Goal: Information Seeking & Learning: Learn about a topic

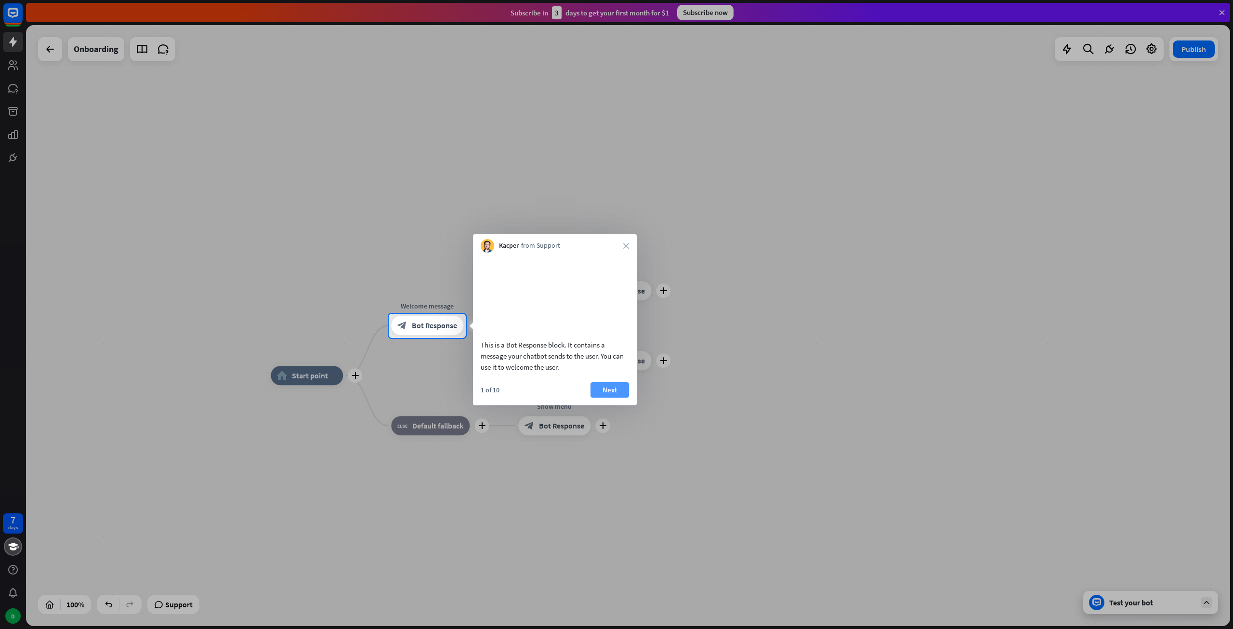
click at [620, 397] on button "Next" at bounding box center [610, 389] width 39 height 15
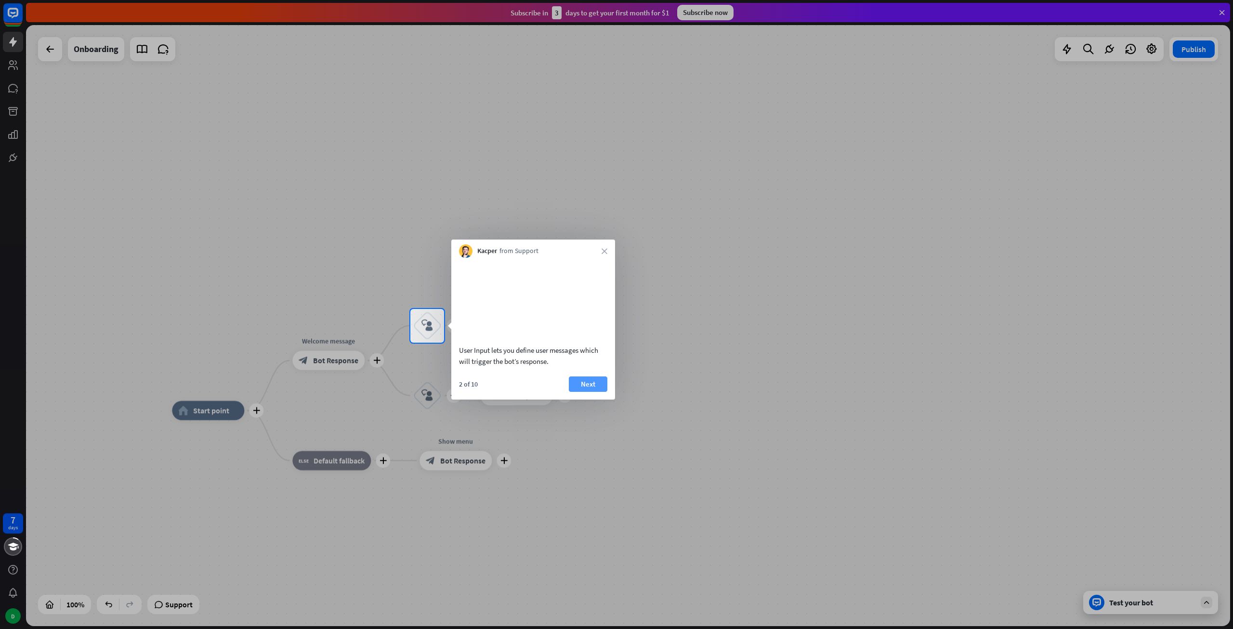
click at [597, 392] on button "Next" at bounding box center [588, 383] width 39 height 15
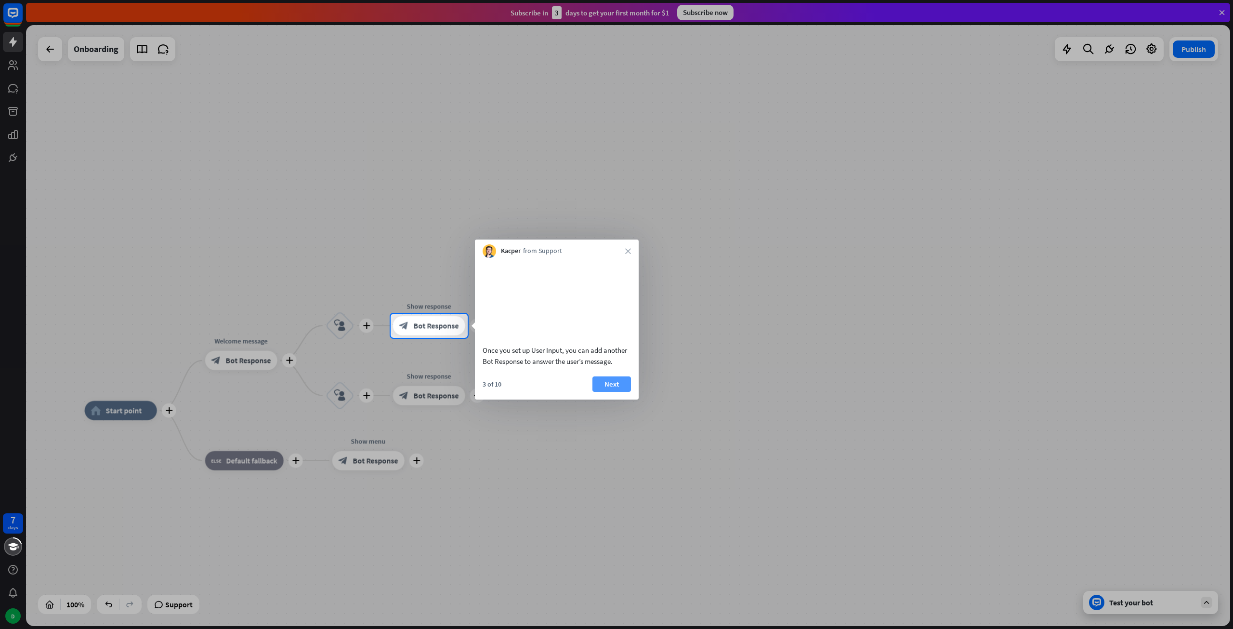
click at [601, 392] on button "Next" at bounding box center [611, 383] width 39 height 15
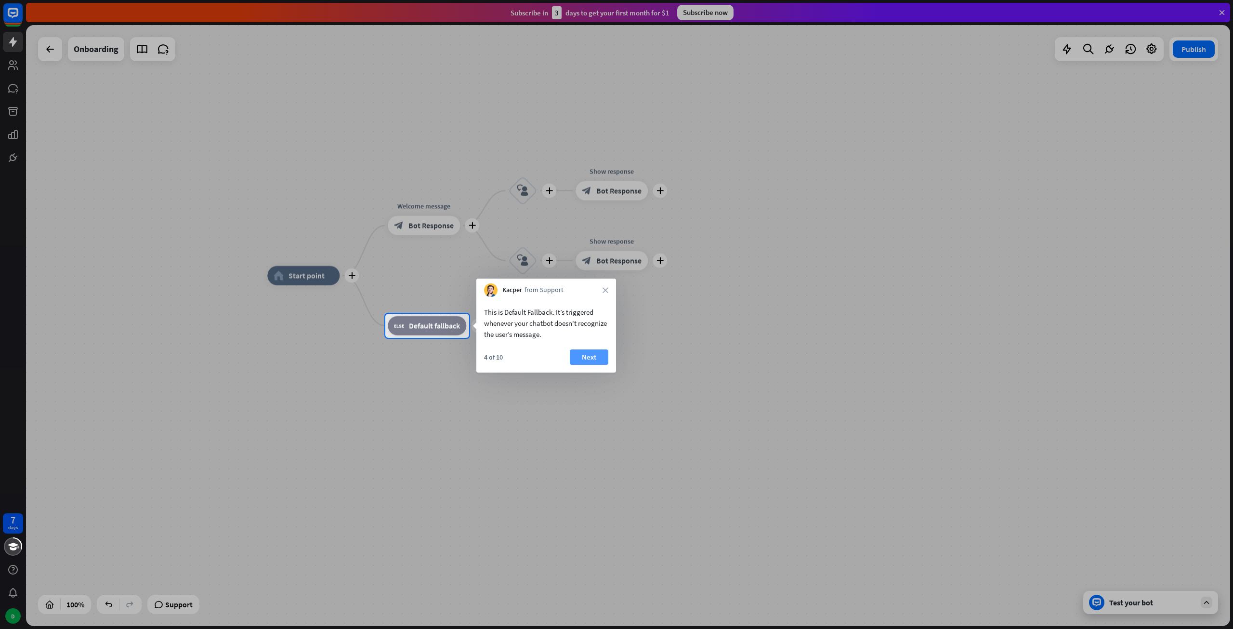
click at [579, 351] on button "Next" at bounding box center [589, 356] width 39 height 15
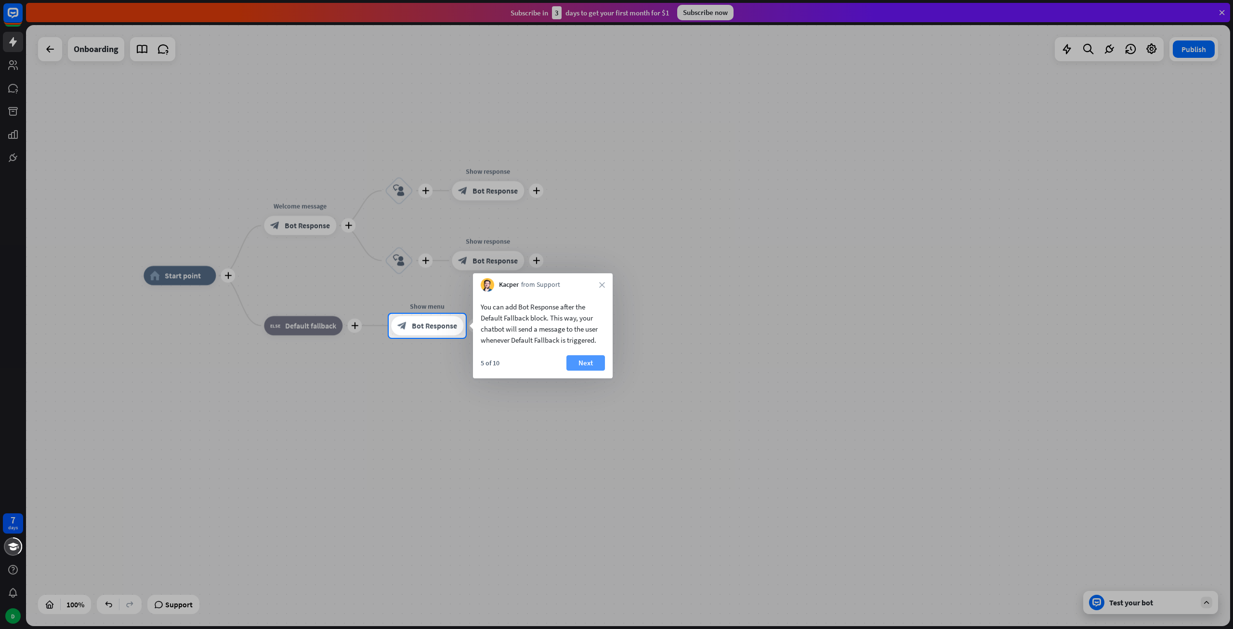
click at [581, 362] on button "Next" at bounding box center [585, 362] width 39 height 15
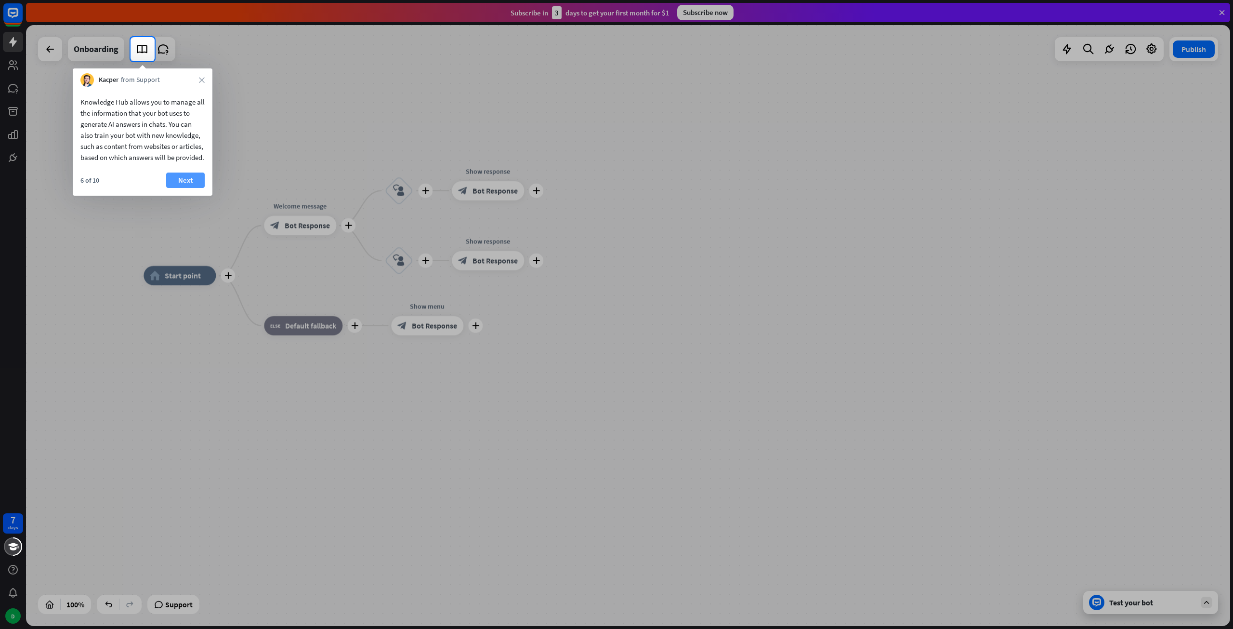
click at [192, 188] on button "Next" at bounding box center [185, 179] width 39 height 15
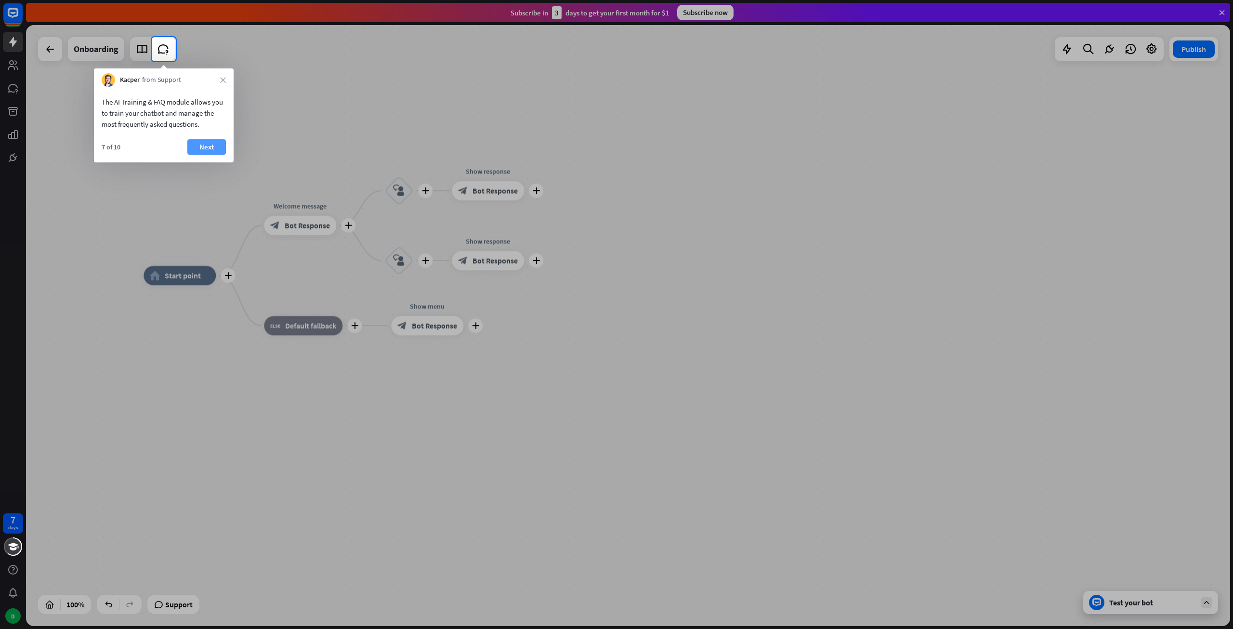
click at [209, 149] on button "Next" at bounding box center [206, 146] width 39 height 15
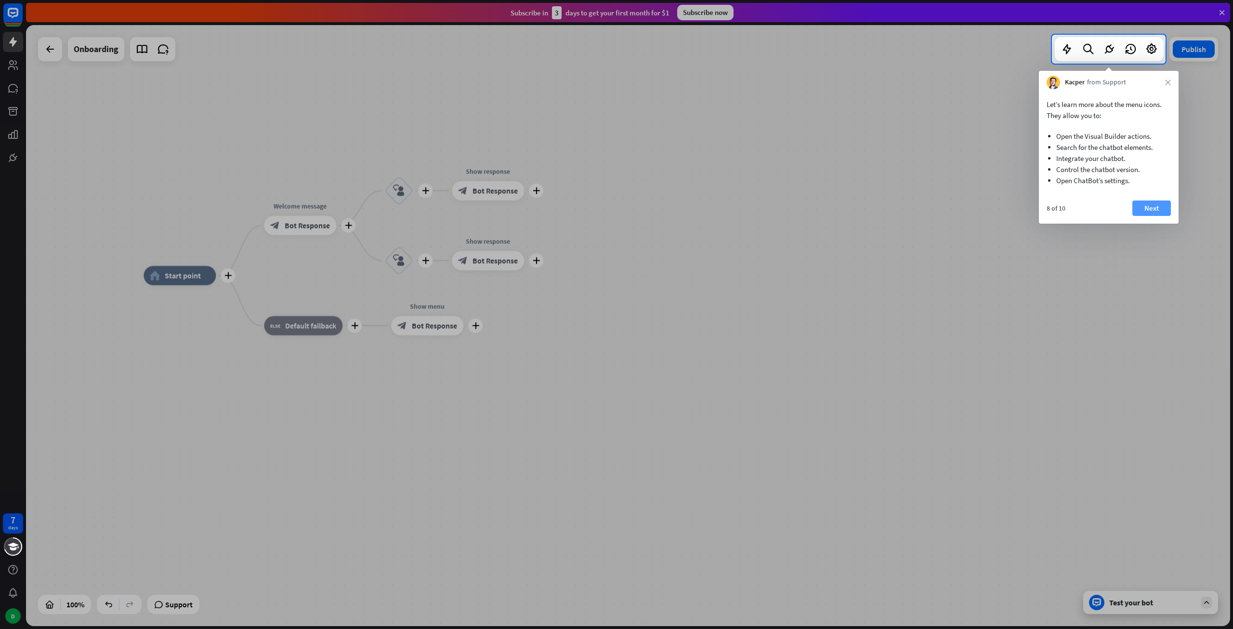
click at [1158, 204] on button "Next" at bounding box center [1151, 207] width 39 height 15
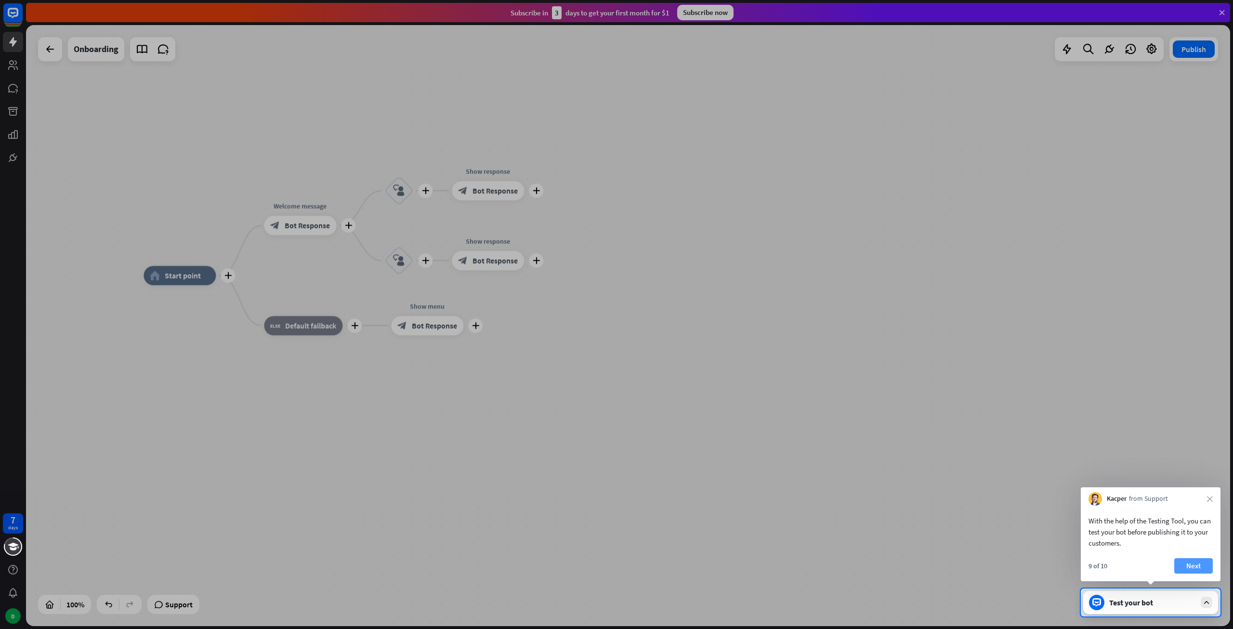
click at [1194, 568] on button "Next" at bounding box center [1193, 565] width 39 height 15
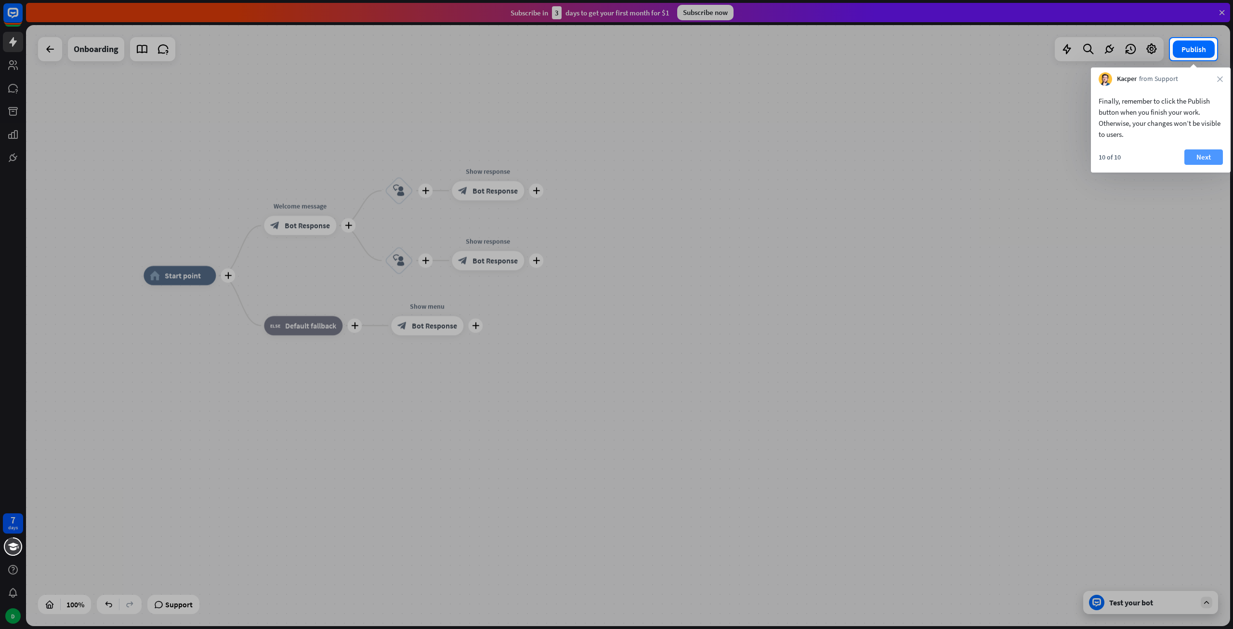
click at [1202, 155] on button "Next" at bounding box center [1203, 156] width 39 height 15
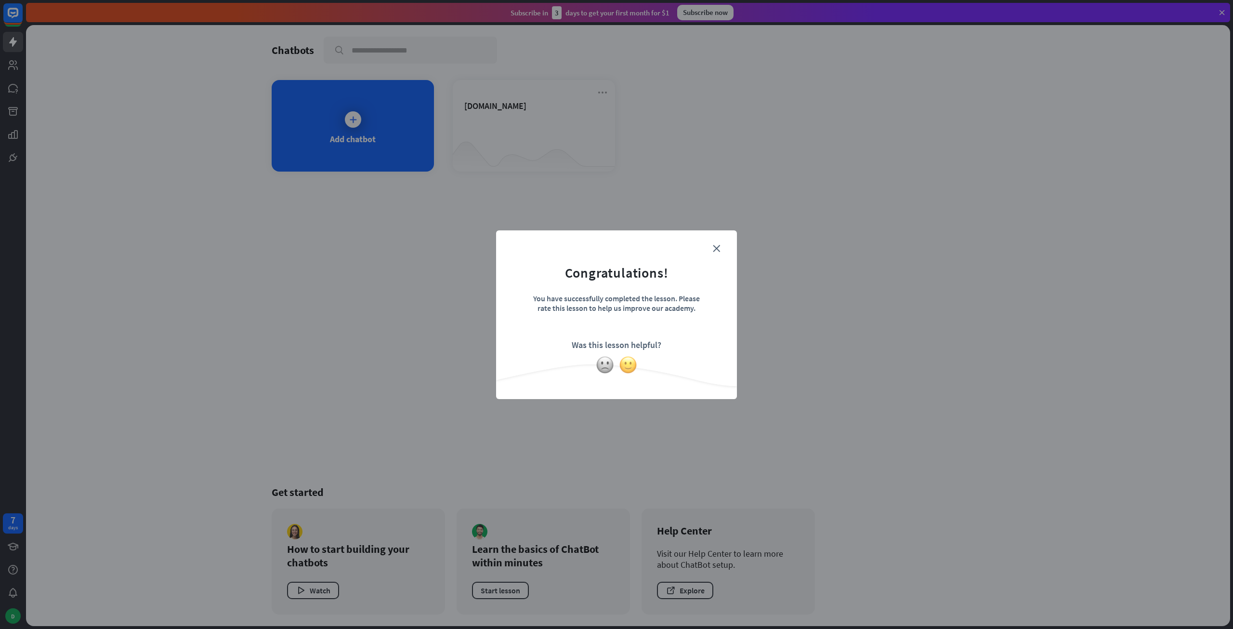
click at [632, 368] on img at bounding box center [628, 364] width 18 height 18
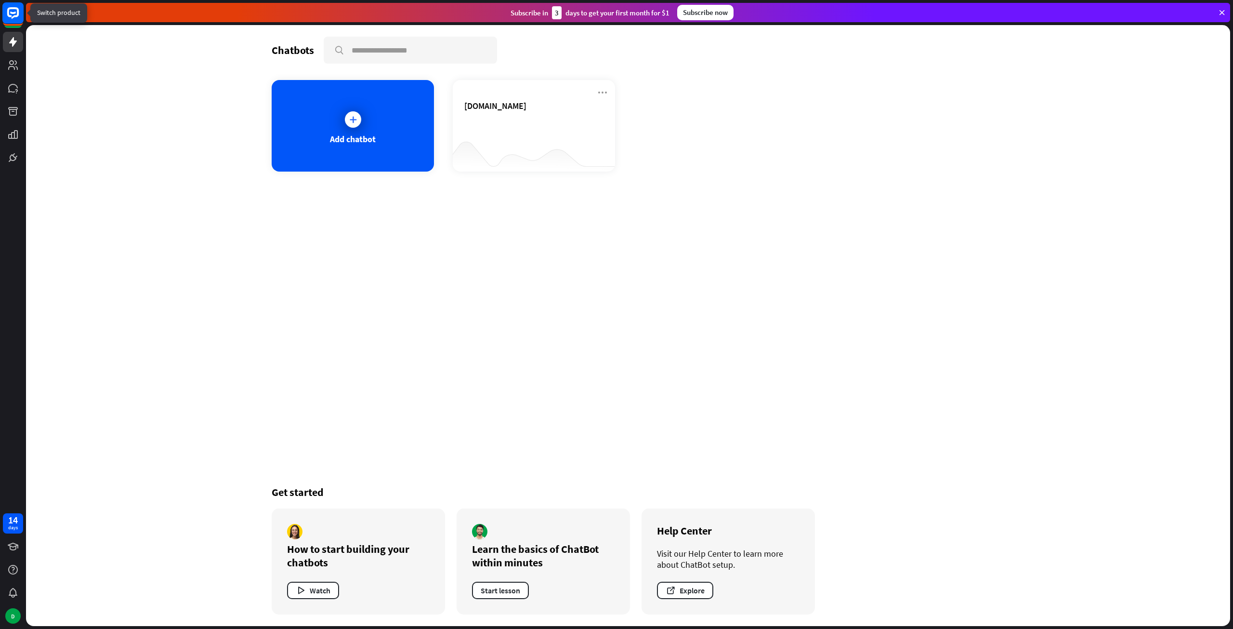
click at [15, 14] on rect at bounding box center [12, 12] width 21 height 21
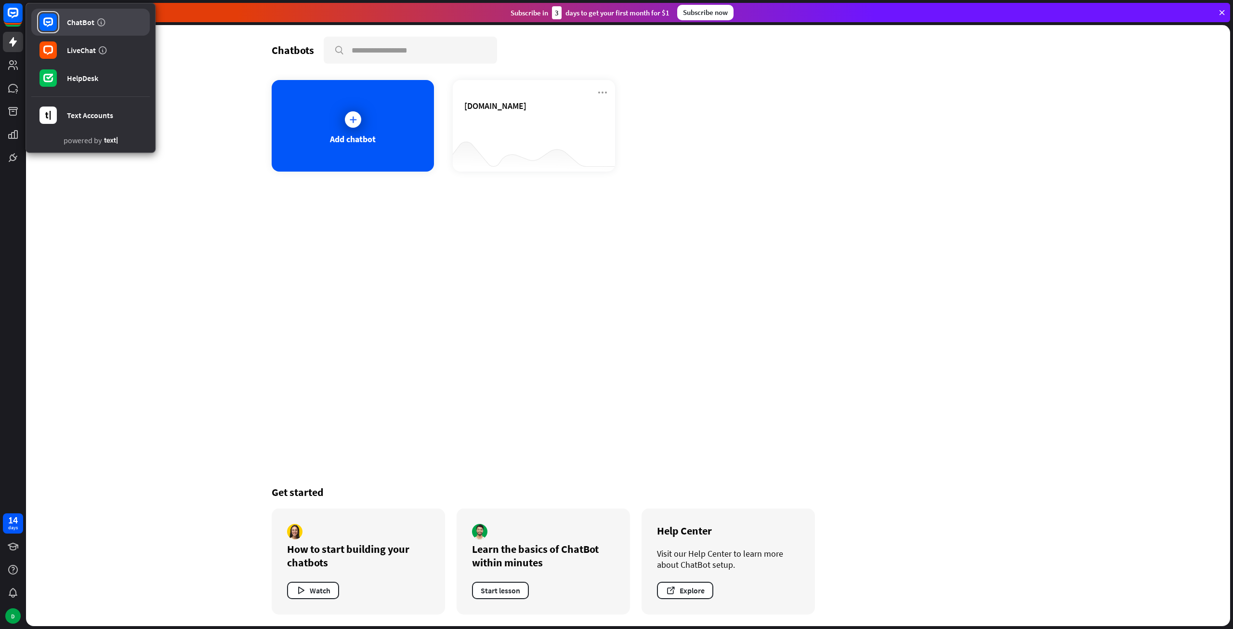
drag, startPoint x: 194, startPoint y: 92, endPoint x: 129, endPoint y: 9, distance: 106.0
click at [187, 79] on div "Chatbots search Add chatbot [DOMAIN_NAME] Get started How to start building you…" at bounding box center [628, 325] width 1204 height 601
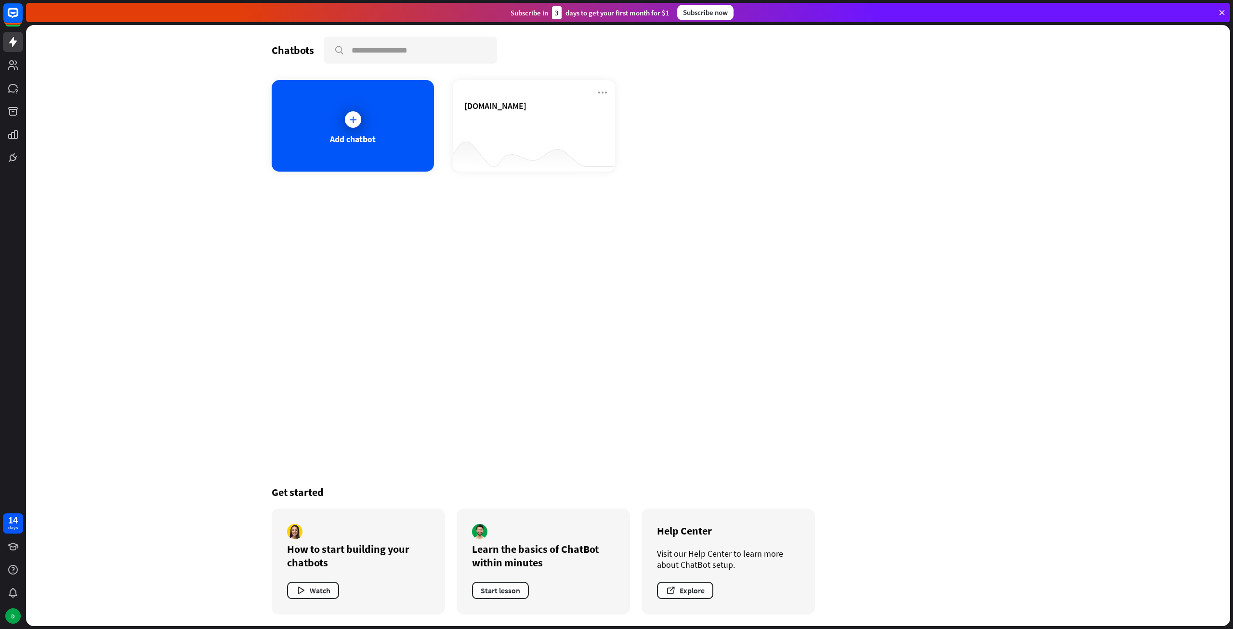
drag, startPoint x: 557, startPoint y: 11, endPoint x: 569, endPoint y: 16, distance: 12.7
click at [569, 15] on div "Subscribe [DATE] to get your first month for $1" at bounding box center [590, 12] width 159 height 13
click at [569, 7] on div "Subscribe [DATE] to get your first month for $1" at bounding box center [590, 12] width 159 height 13
drag, startPoint x: 585, startPoint y: 11, endPoint x: 671, endPoint y: 16, distance: 85.4
click at [670, 16] on div "Subscribe [DATE] to get your first month for $1" at bounding box center [590, 12] width 159 height 13
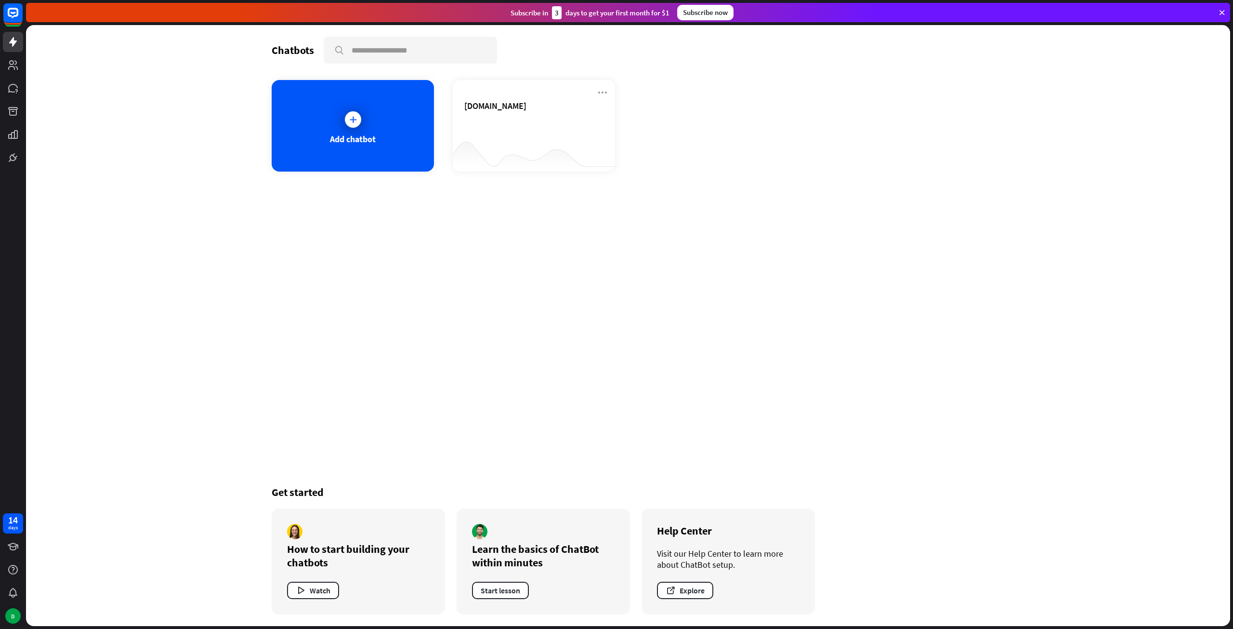
click at [700, 15] on div "Subscribe now" at bounding box center [705, 12] width 56 height 15
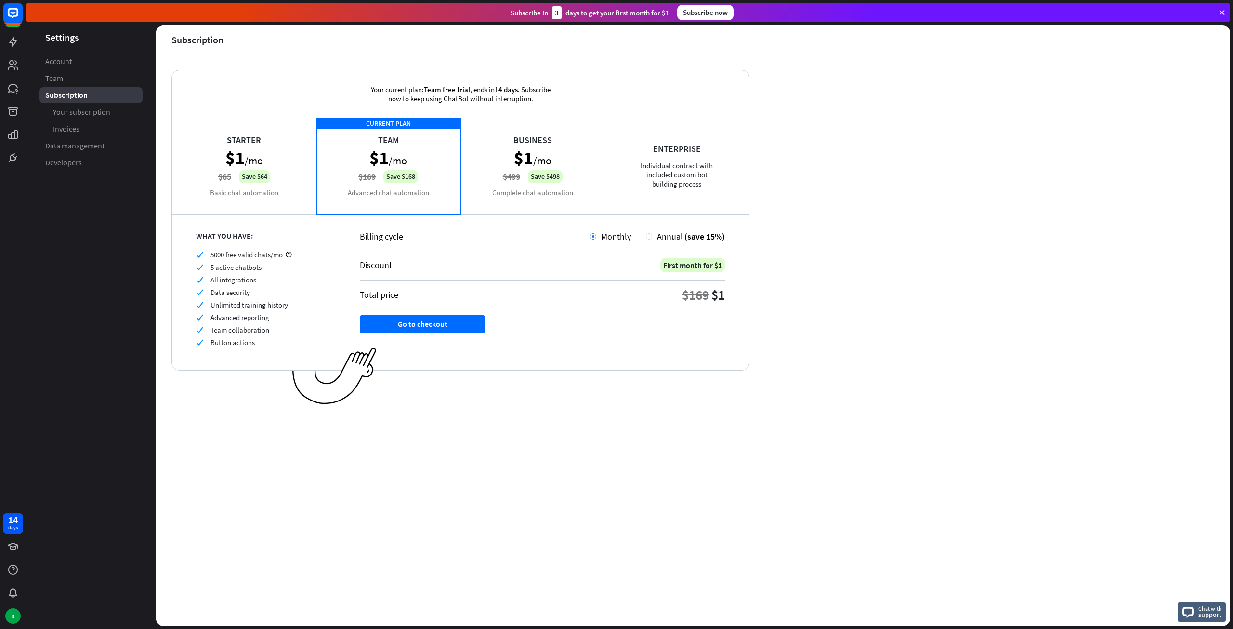
click at [250, 194] on div "Starter $1 /mo $65 Save $64 Basic chat automation" at bounding box center [244, 166] width 145 height 96
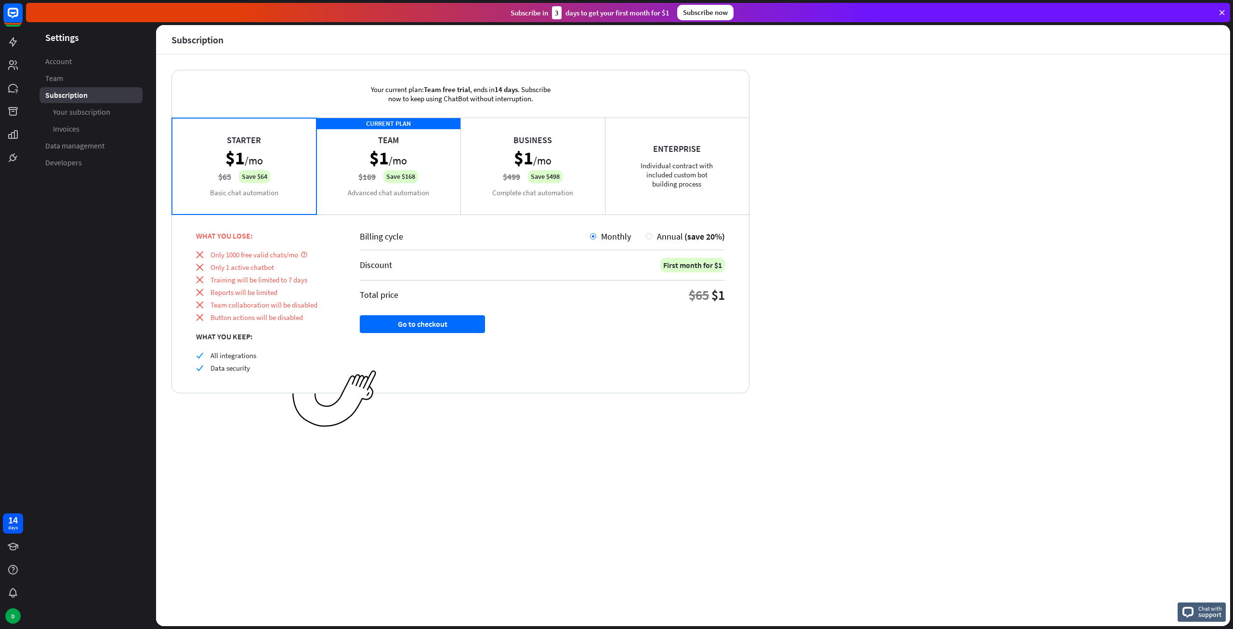
click at [412, 176] on div "CURRENT PLAN Team $1 /mo $169 Save $168 Advanced chat automation" at bounding box center [388, 166] width 145 height 96
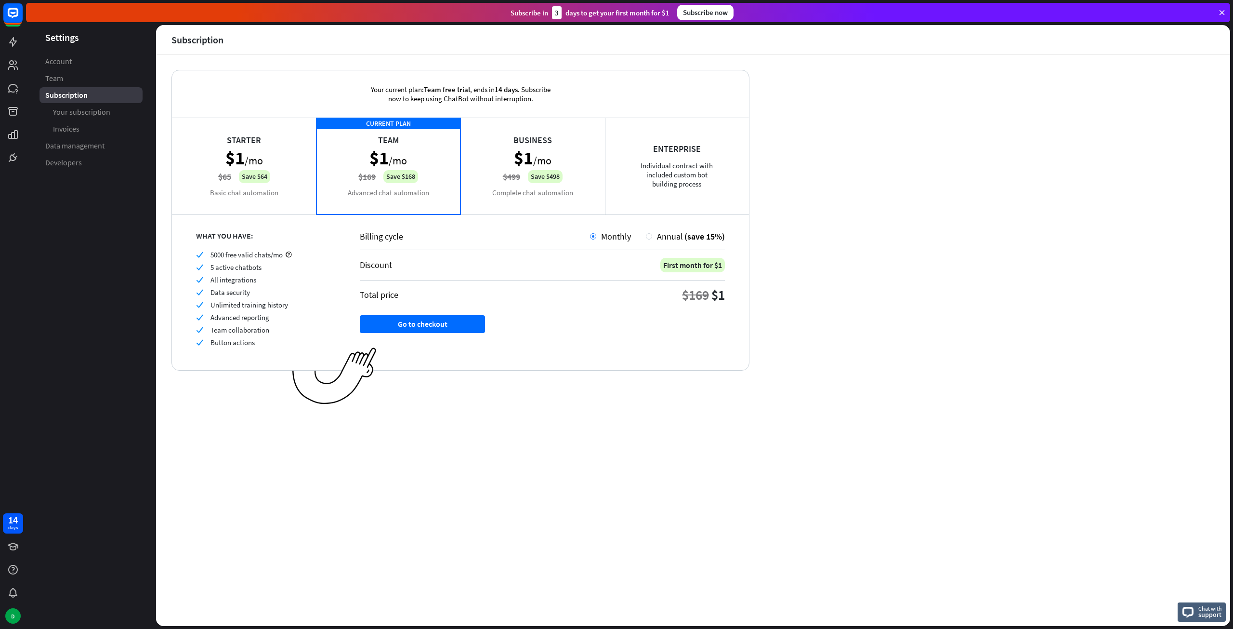
click at [276, 190] on div "Starter $1 /mo $65 Save $64 Basic chat automation" at bounding box center [244, 166] width 145 height 96
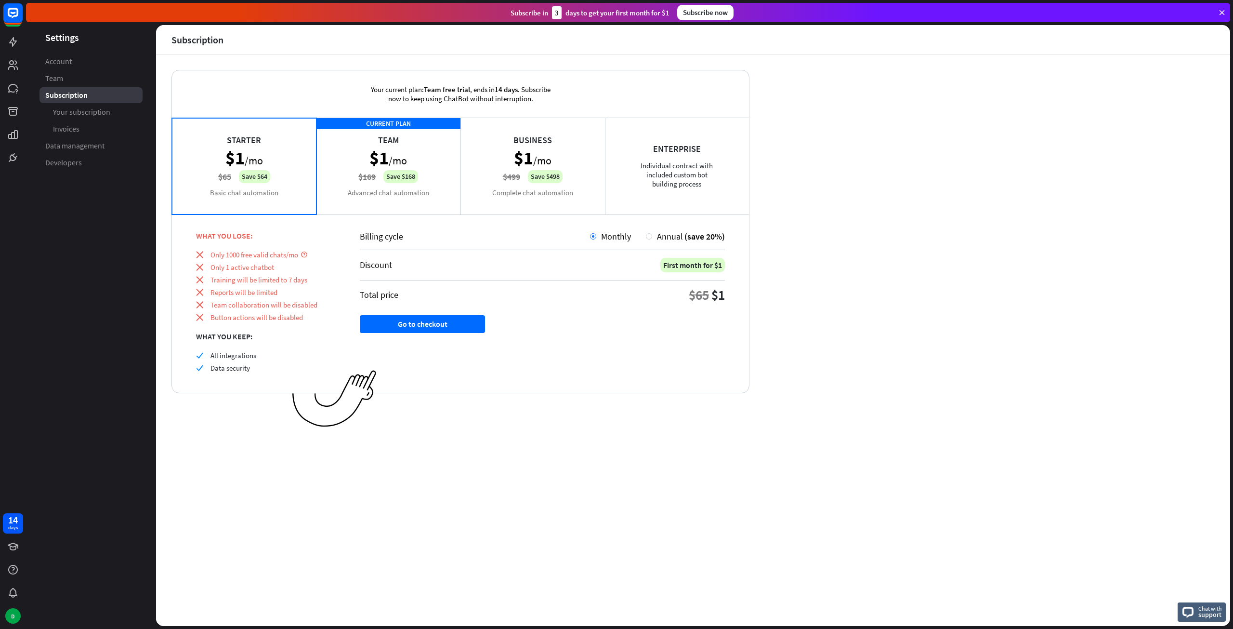
click at [353, 192] on div "CURRENT PLAN Team $1 /mo $169 Save $168 Advanced chat automation" at bounding box center [388, 166] width 145 height 96
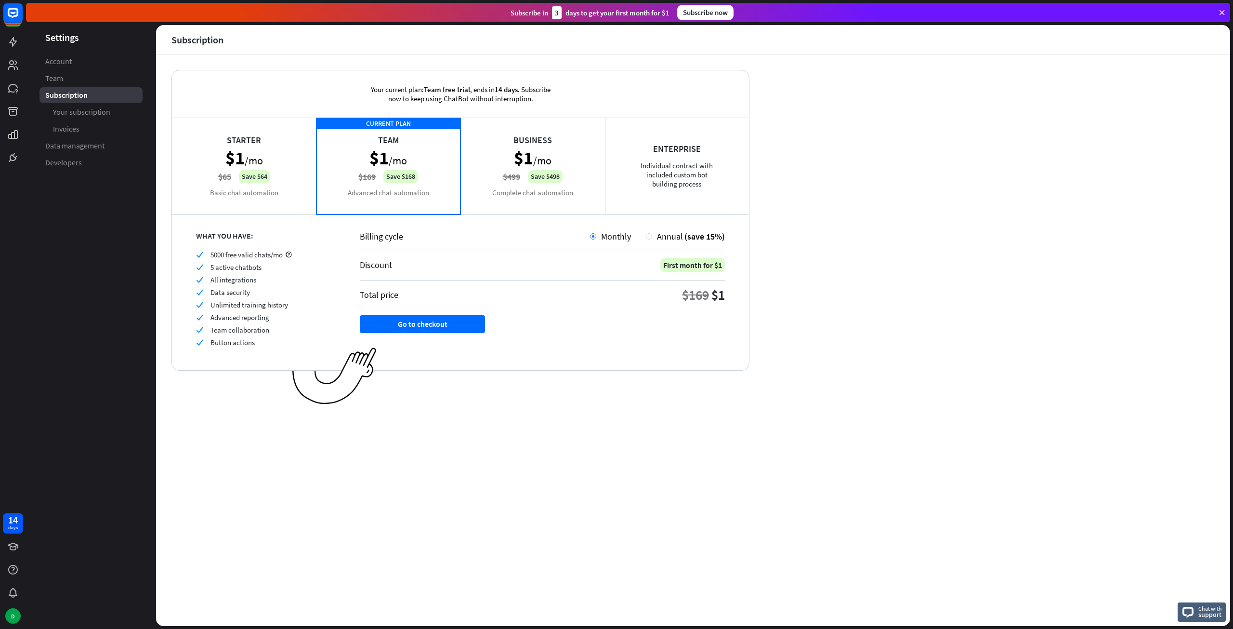
click at [426, 452] on div "Your current plan: Team free trial , ends [DATE] . Subscribe now to keep using …" at bounding box center [693, 339] width 1074 height 571
click at [325, 365] on img at bounding box center [334, 375] width 84 height 57
click at [85, 163] on link "Developers" at bounding box center [90, 163] width 103 height 16
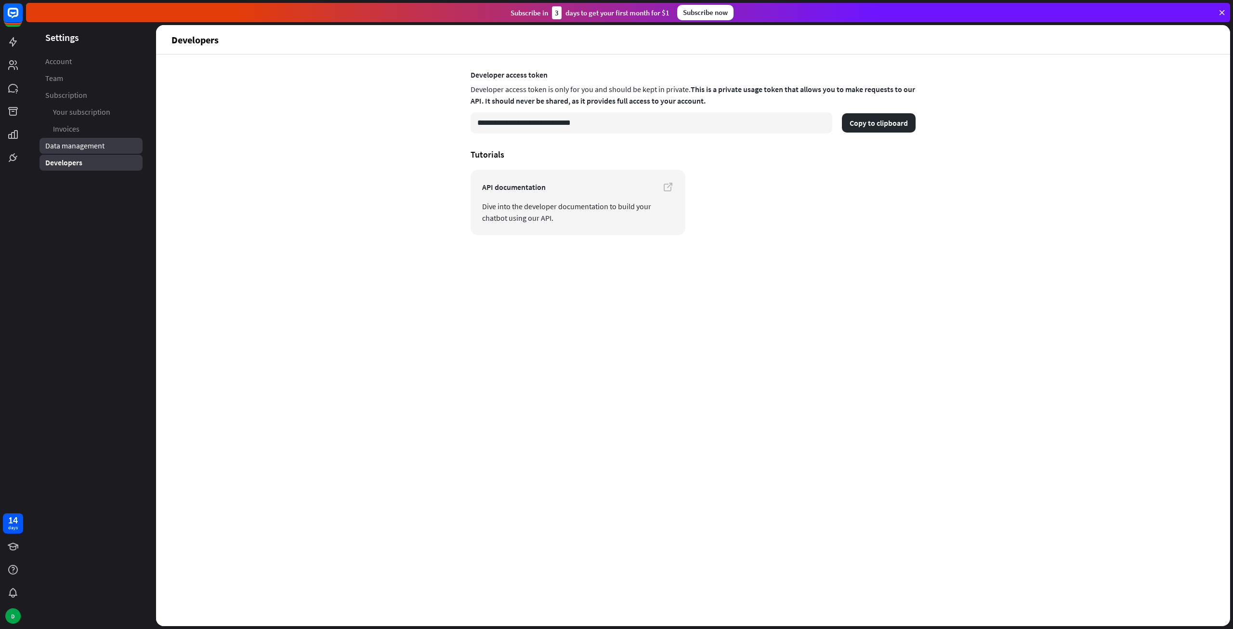
click at [81, 150] on span "Data management" at bounding box center [74, 146] width 59 height 10
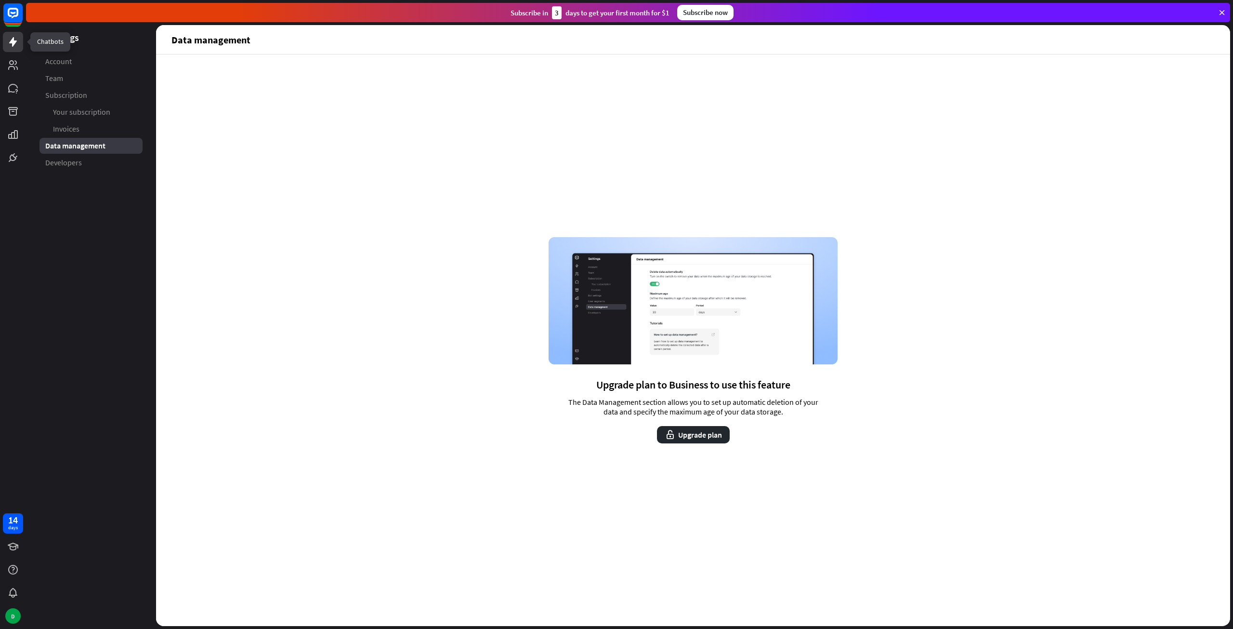
click at [15, 39] on icon at bounding box center [13, 42] width 12 height 12
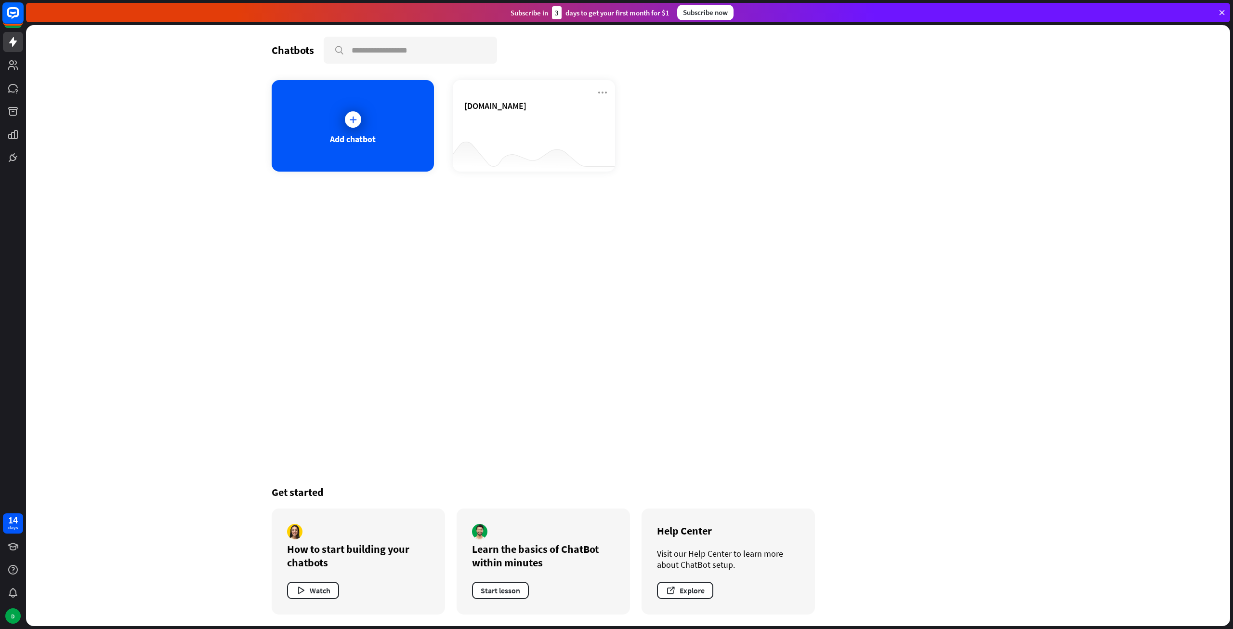
click at [14, 22] on rect at bounding box center [12, 12] width 21 height 21
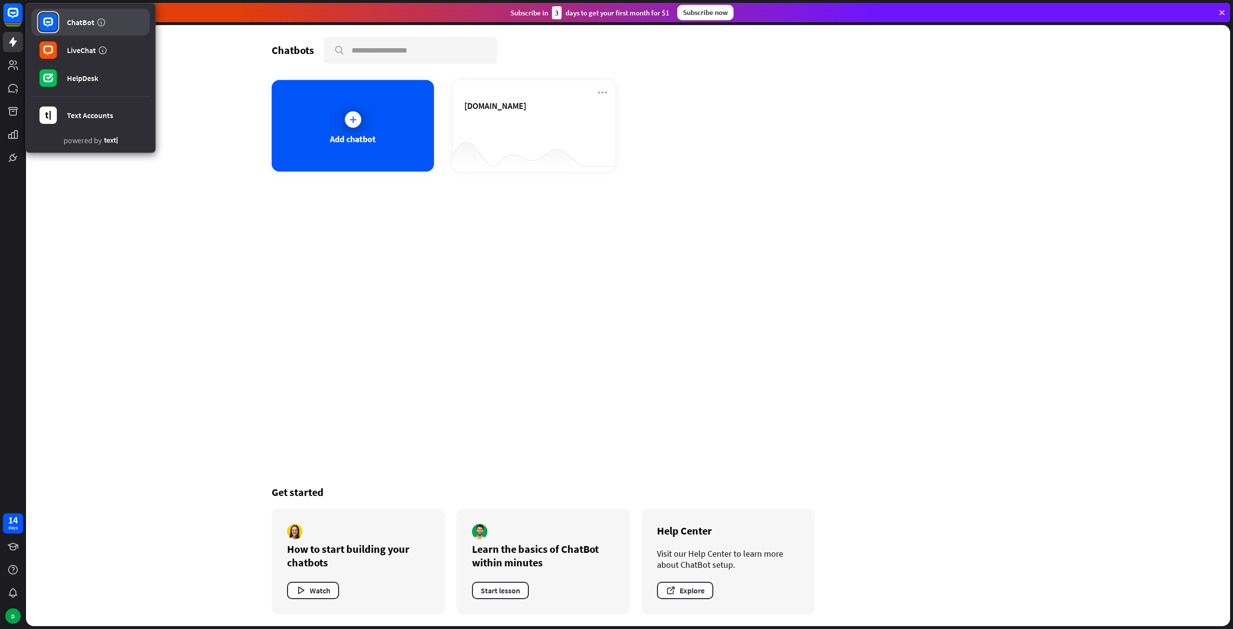
click at [65, 25] on link "ChatBot" at bounding box center [90, 22] width 118 height 27
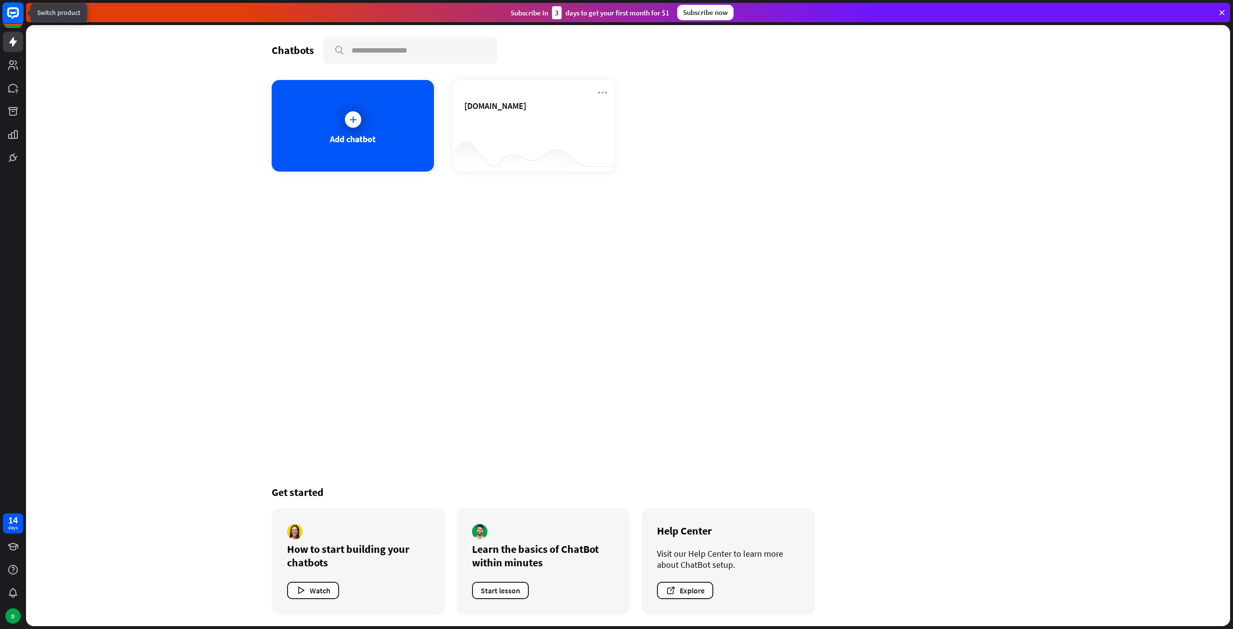
click at [15, 11] on rect at bounding box center [12, 12] width 21 height 21
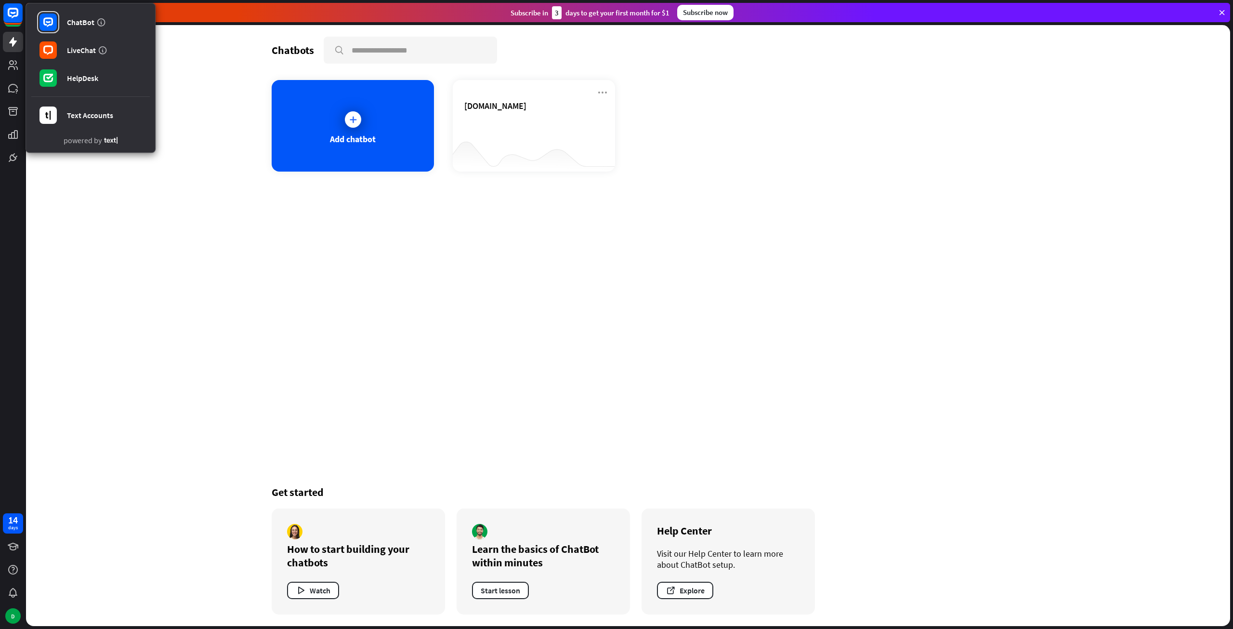
click at [179, 57] on div "Chatbots search Add chatbot [DOMAIN_NAME] Get started How to start building you…" at bounding box center [628, 325] width 1204 height 601
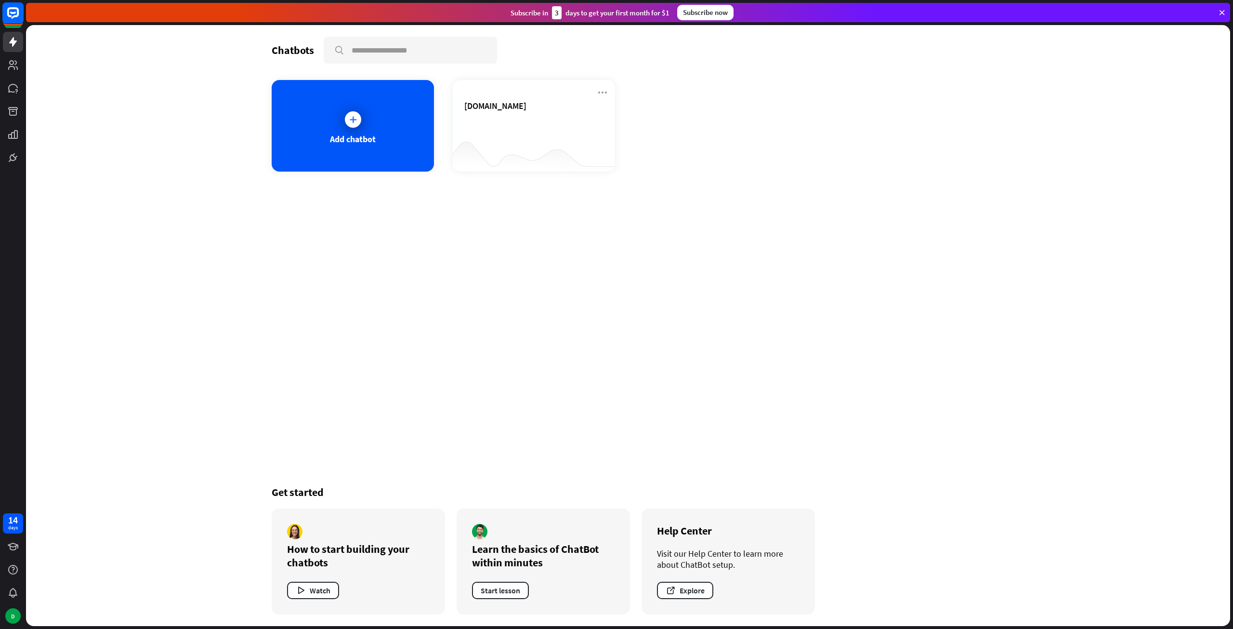
click at [18, 20] on rect at bounding box center [12, 12] width 21 height 21
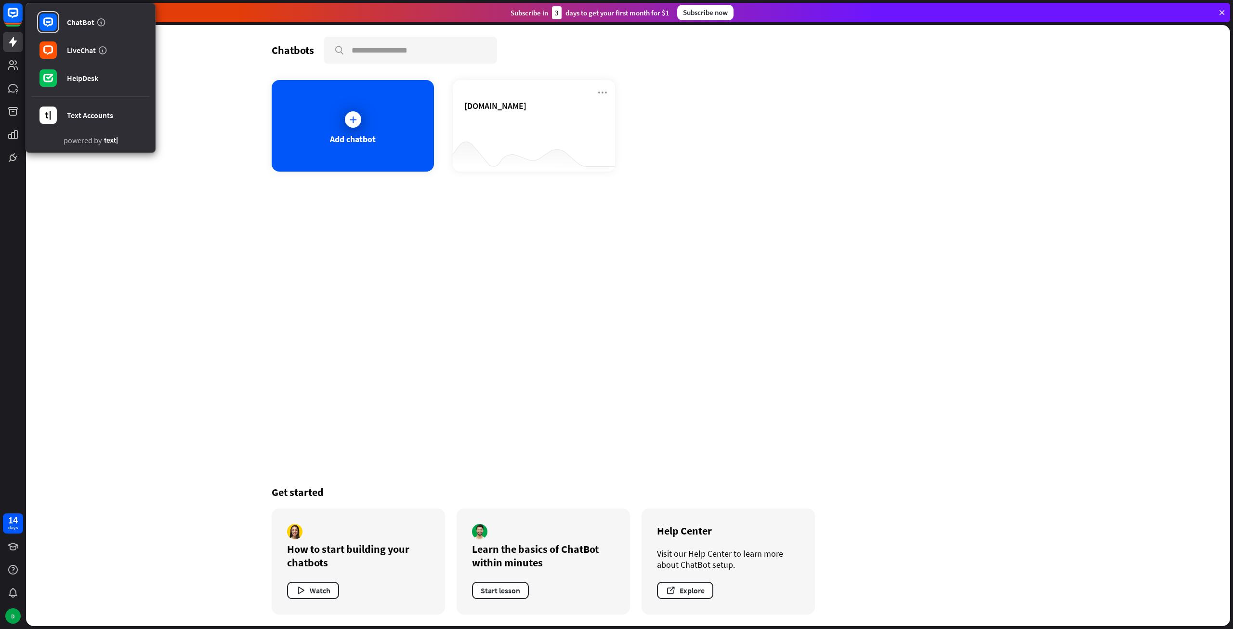
click at [235, 49] on div "Chatbots search Add chatbot [DOMAIN_NAME] Get started How to start building you…" at bounding box center [628, 325] width 1204 height 601
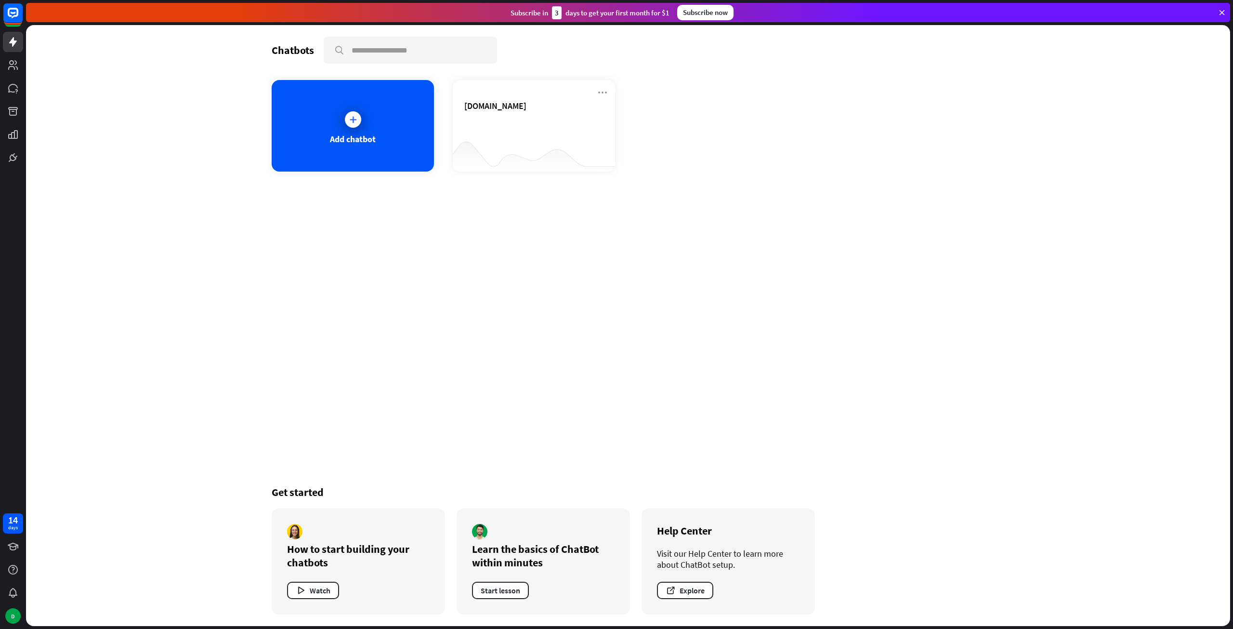
drag, startPoint x: 916, startPoint y: 134, endPoint x: 907, endPoint y: 137, distance: 9.6
click at [916, 134] on div "Add chatbot [DOMAIN_NAME]" at bounding box center [628, 126] width 713 height 92
drag, startPoint x: 916, startPoint y: 160, endPoint x: 850, endPoint y: 159, distance: 66.0
click at [916, 159] on div "Add chatbot [DOMAIN_NAME]" at bounding box center [628, 126] width 713 height 92
